Goal: Navigation & Orientation: Find specific page/section

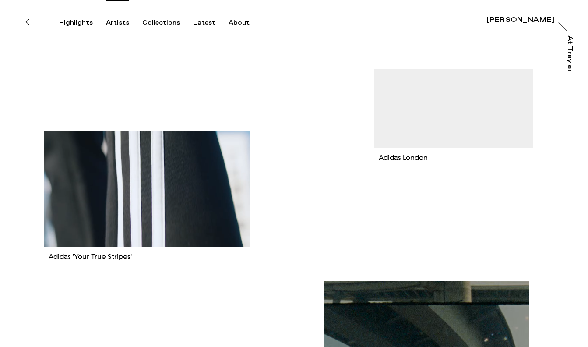
click at [123, 21] on div "Artists" at bounding box center [117, 23] width 23 height 8
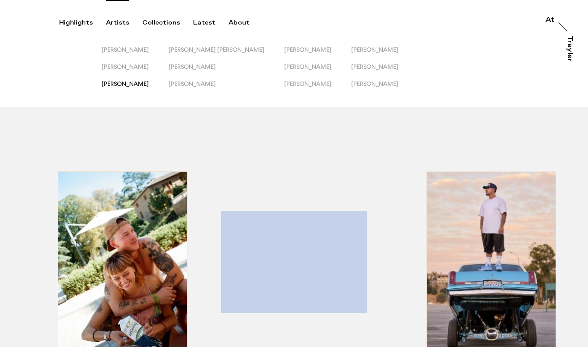
click at [133, 87] on span "[PERSON_NAME]" at bounding box center [125, 83] width 47 height 7
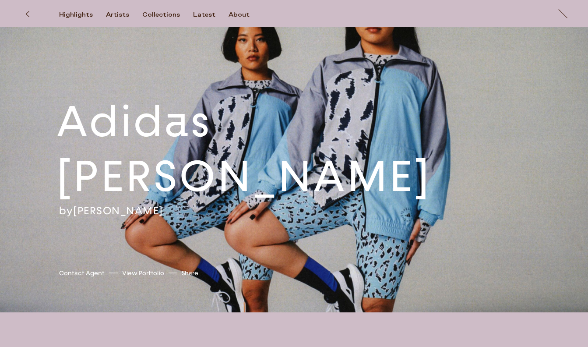
scroll to position [2102, 0]
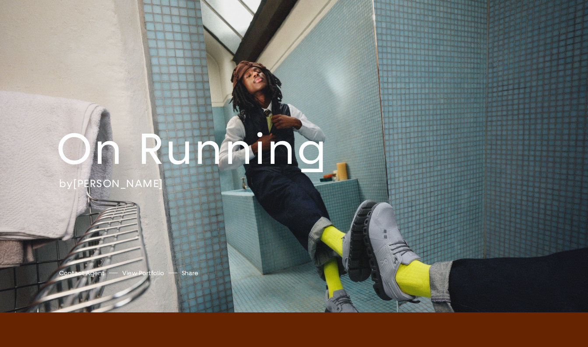
scroll to position [1553, 0]
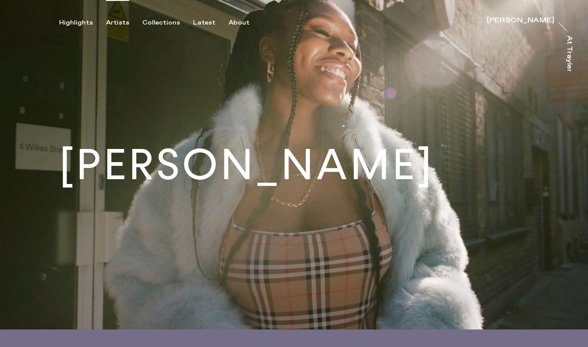
click at [119, 23] on div "Artists" at bounding box center [117, 23] width 23 height 8
